Goal: Navigation & Orientation: Find specific page/section

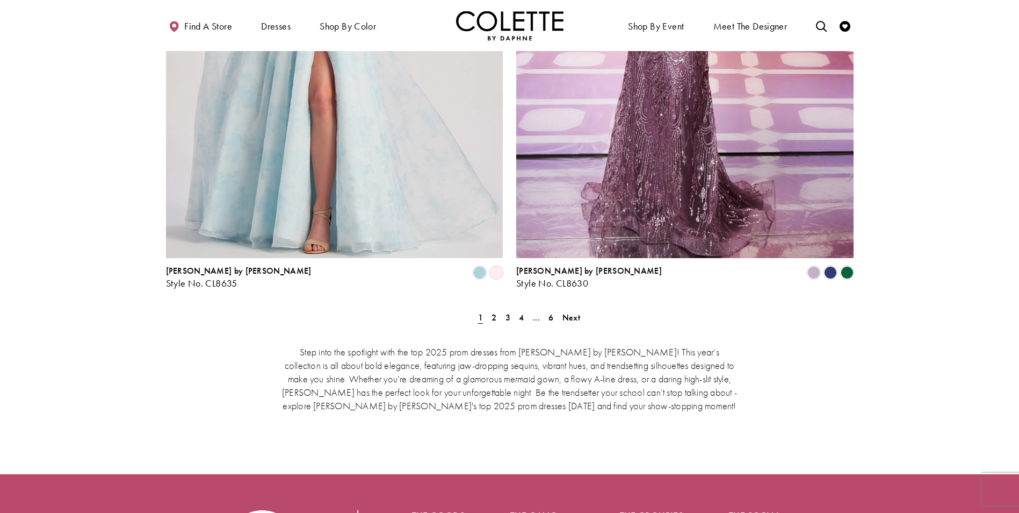
scroll to position [2033, 0]
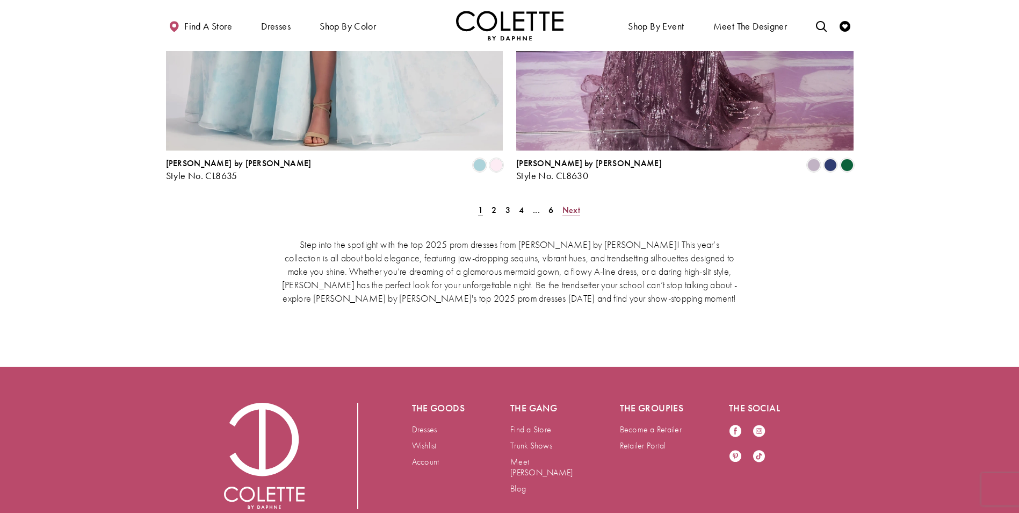
click at [570, 204] on span "Next" at bounding box center [571, 209] width 18 height 11
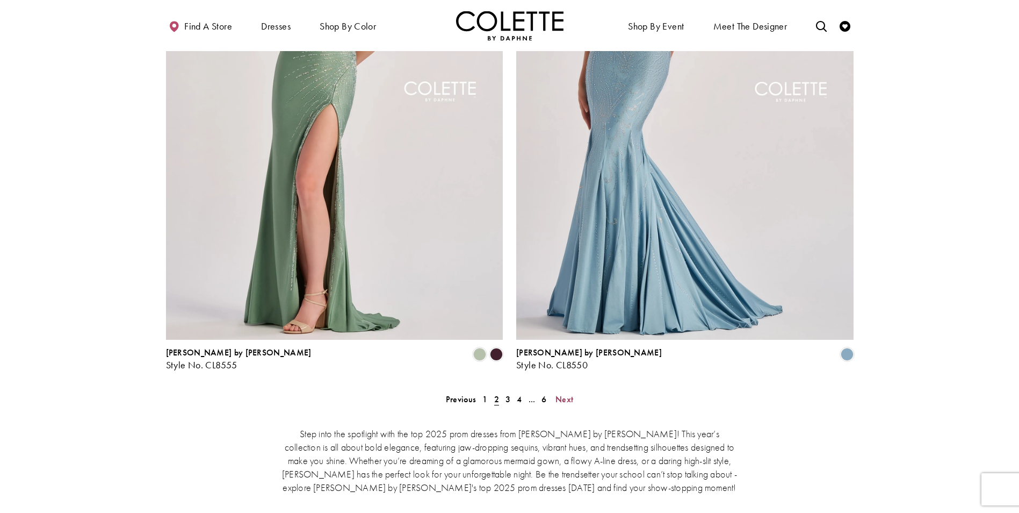
scroll to position [1992, 0]
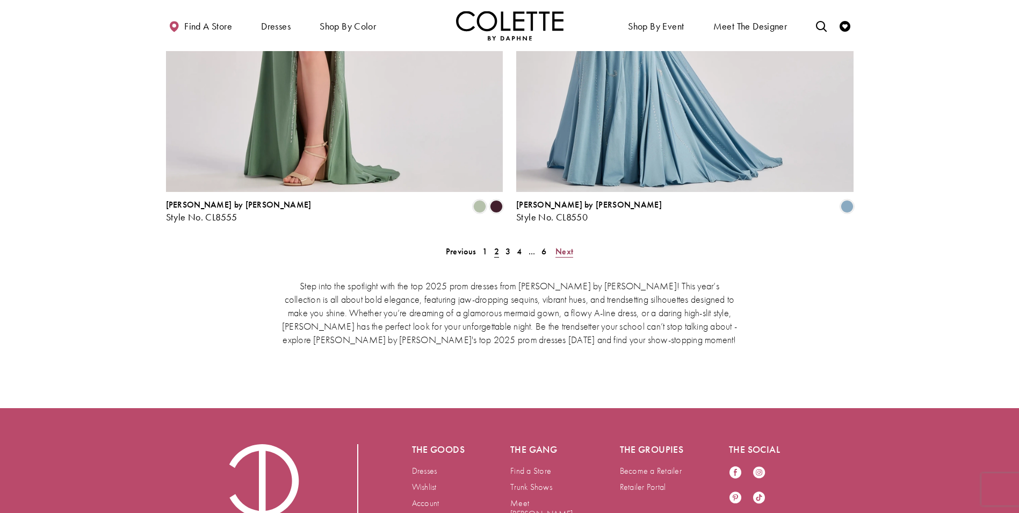
click at [568, 246] on span "Next" at bounding box center [564, 251] width 18 height 11
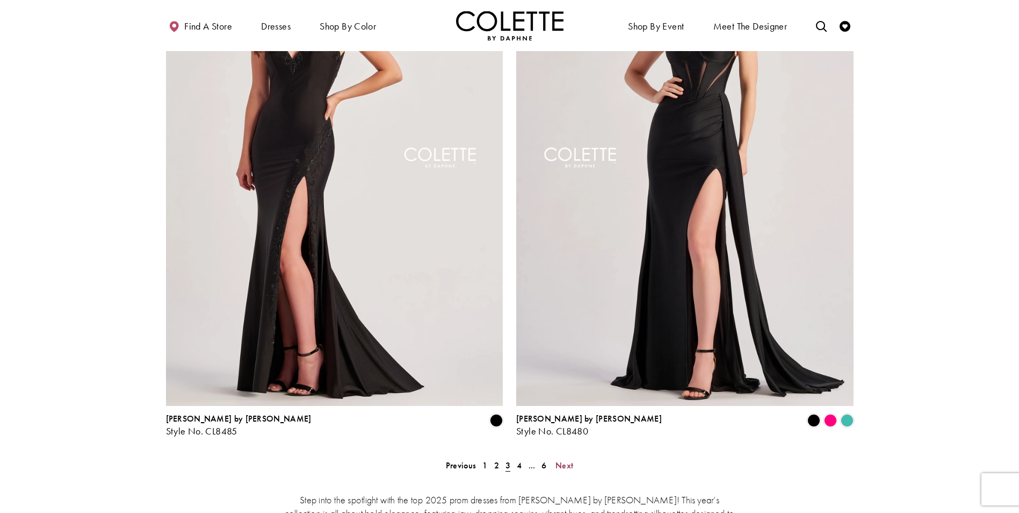
scroll to position [1885, 0]
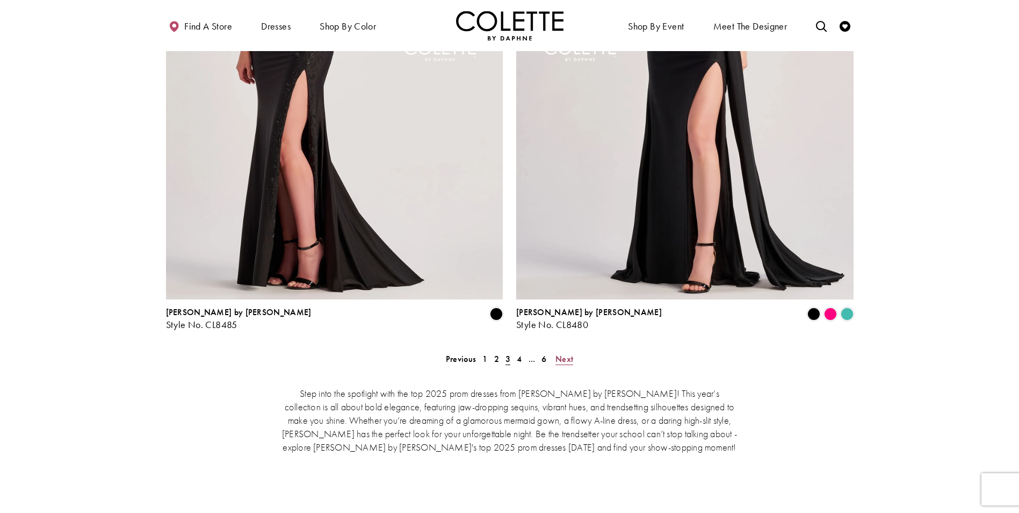
click at [558, 353] on span "Next" at bounding box center [564, 358] width 18 height 11
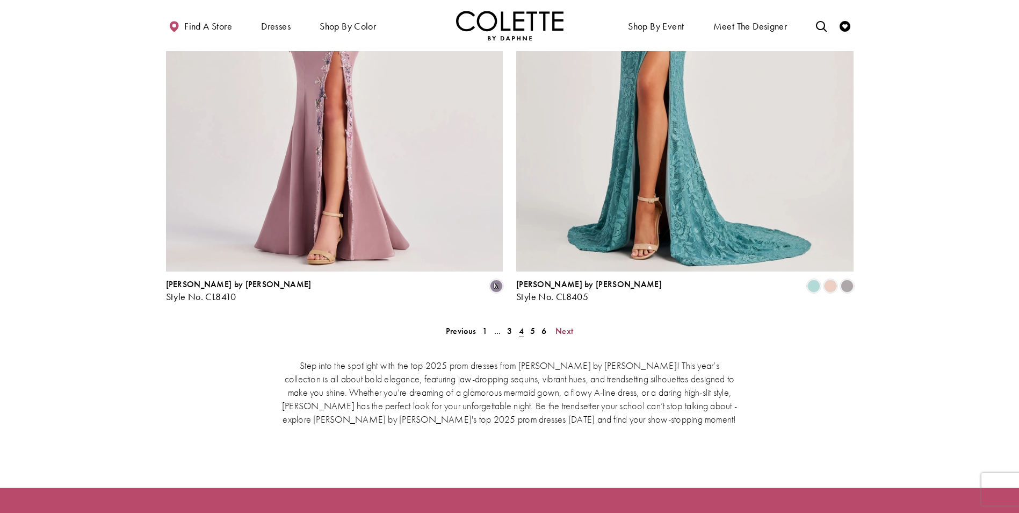
scroll to position [1938, 0]
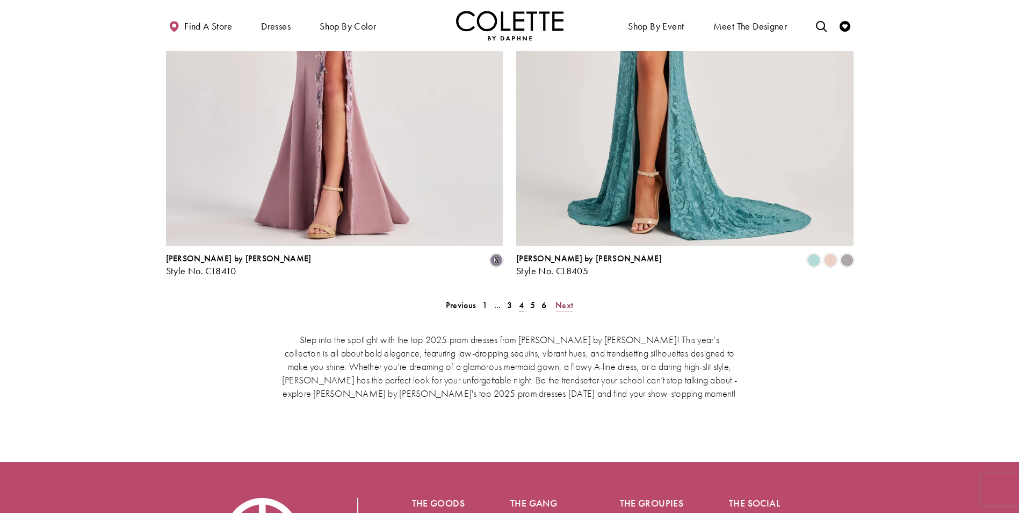
click at [560, 299] on span "Next" at bounding box center [564, 304] width 18 height 11
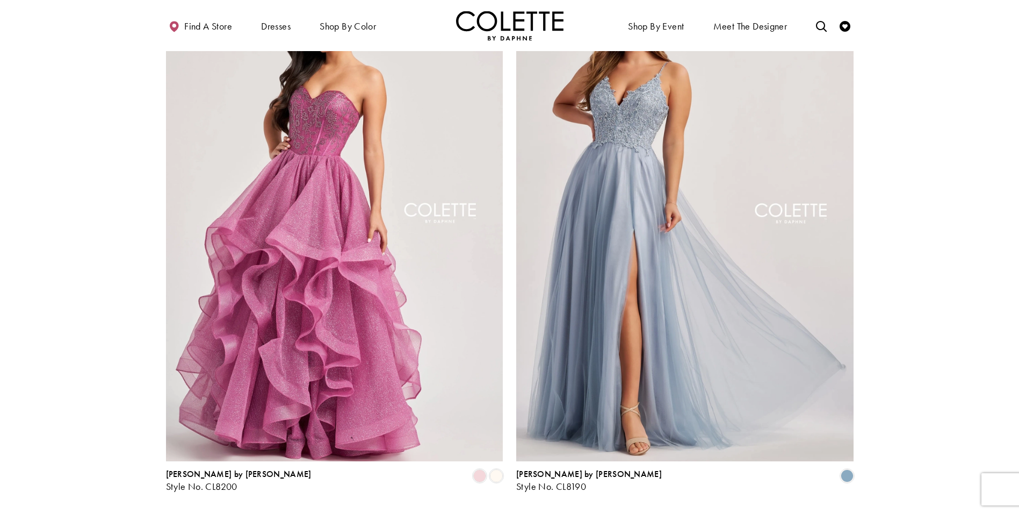
scroll to position [1723, 0]
click at [556, 512] on span "Next" at bounding box center [564, 519] width 18 height 11
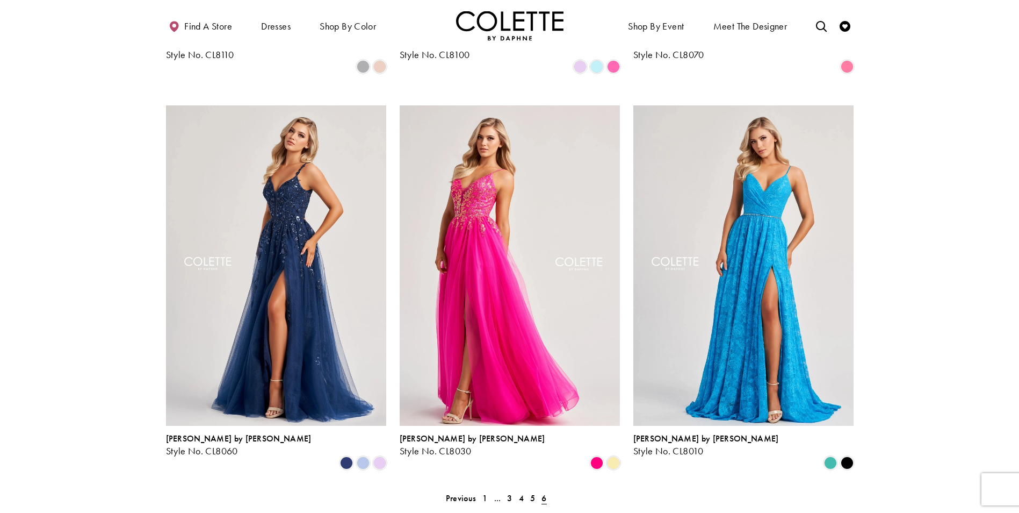
scroll to position [1401, 0]
